Goal: Information Seeking & Learning: Learn about a topic

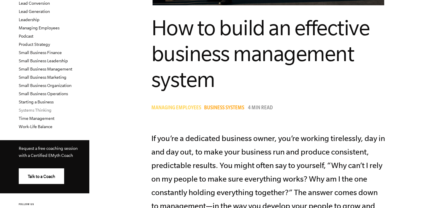
click at [45, 109] on link "Systems Thinking" at bounding box center [35, 110] width 33 height 5
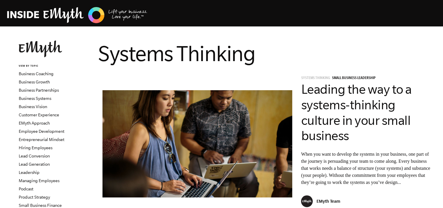
click at [301, 79] on span "Systems Thinking" at bounding box center [315, 78] width 29 height 4
click at [302, 79] on span "Systems Thinking" at bounding box center [315, 78] width 29 height 4
